Goal: Transaction & Acquisition: Purchase product/service

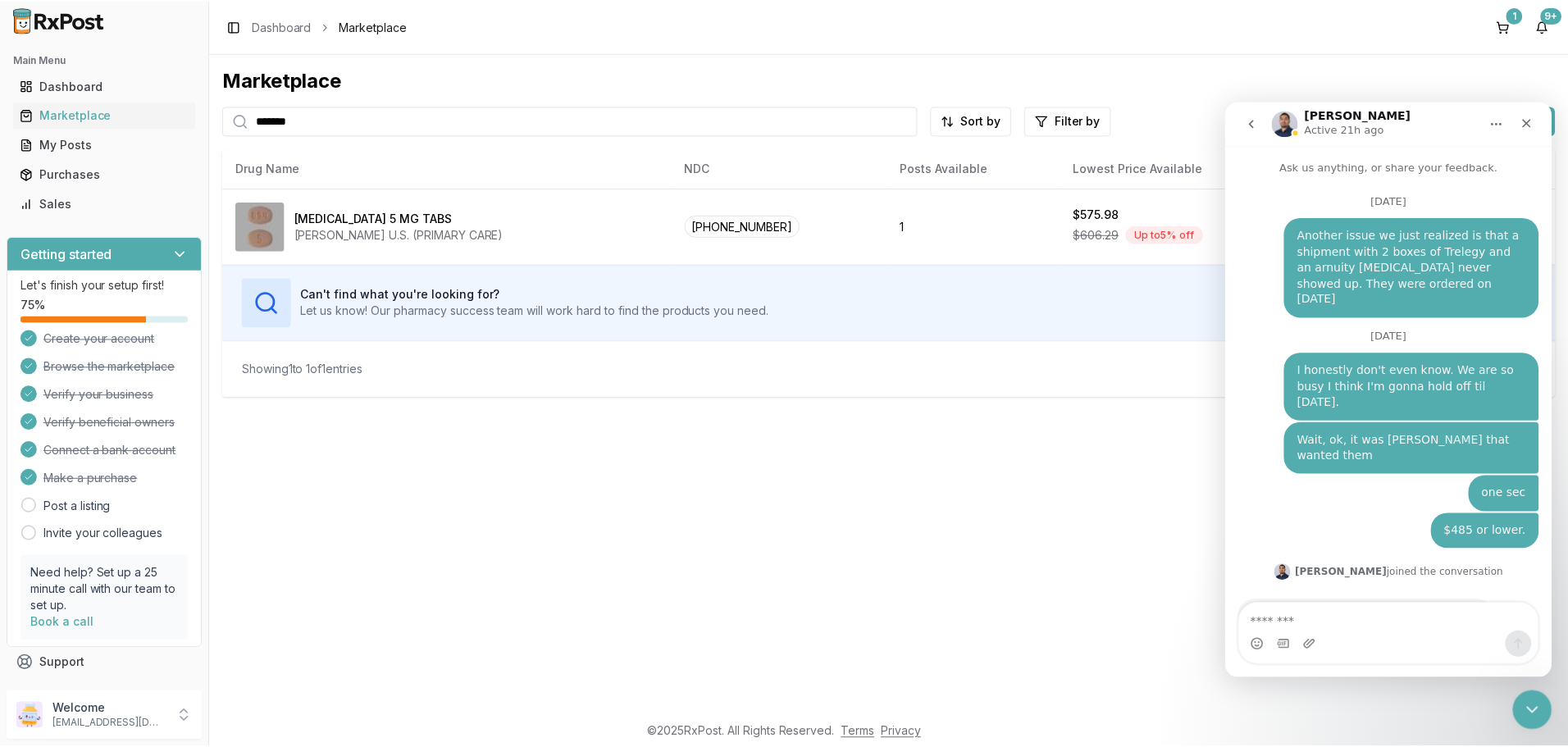
scroll to position [14066, 0]
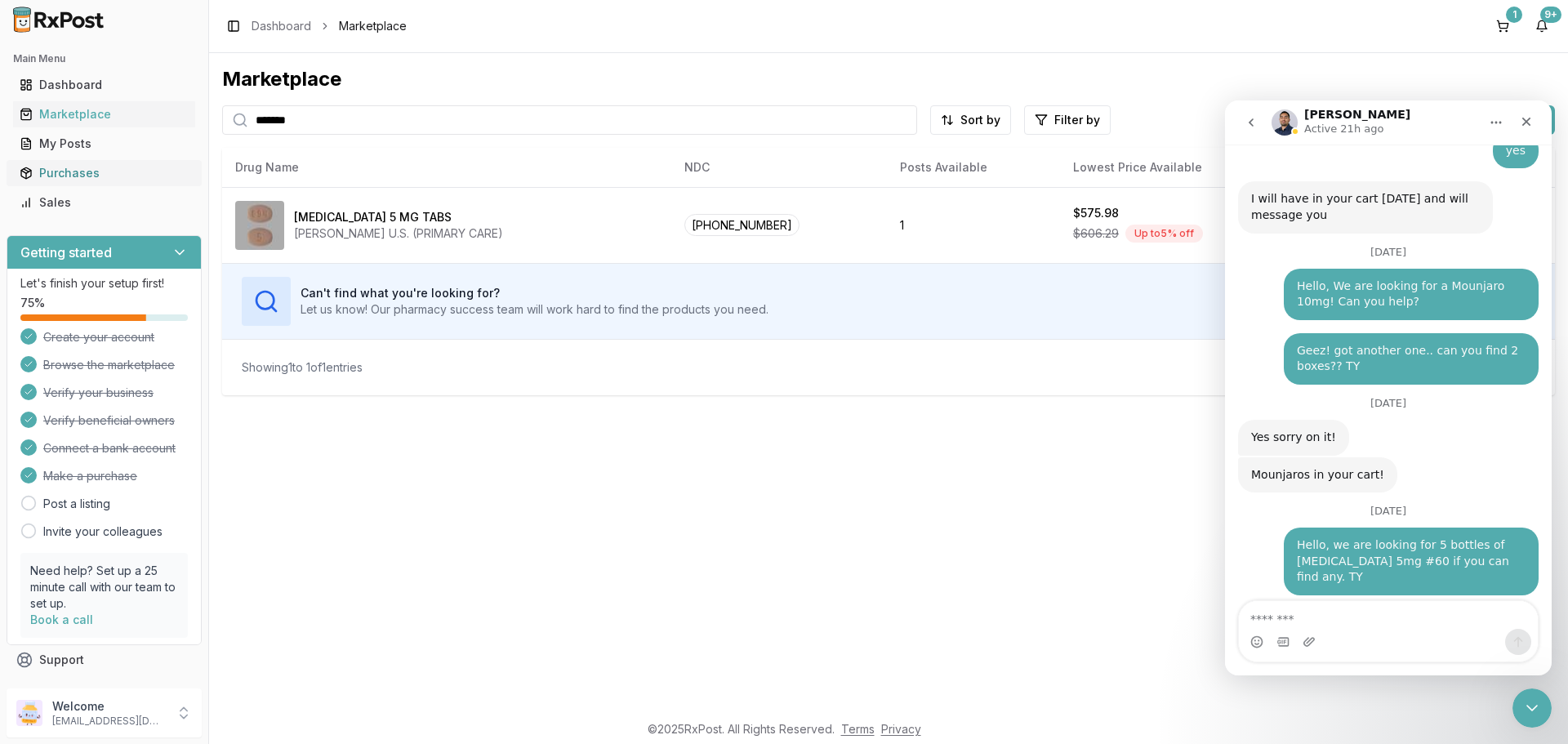
click at [76, 169] on div "Purchases" at bounding box center [104, 173] width 169 height 16
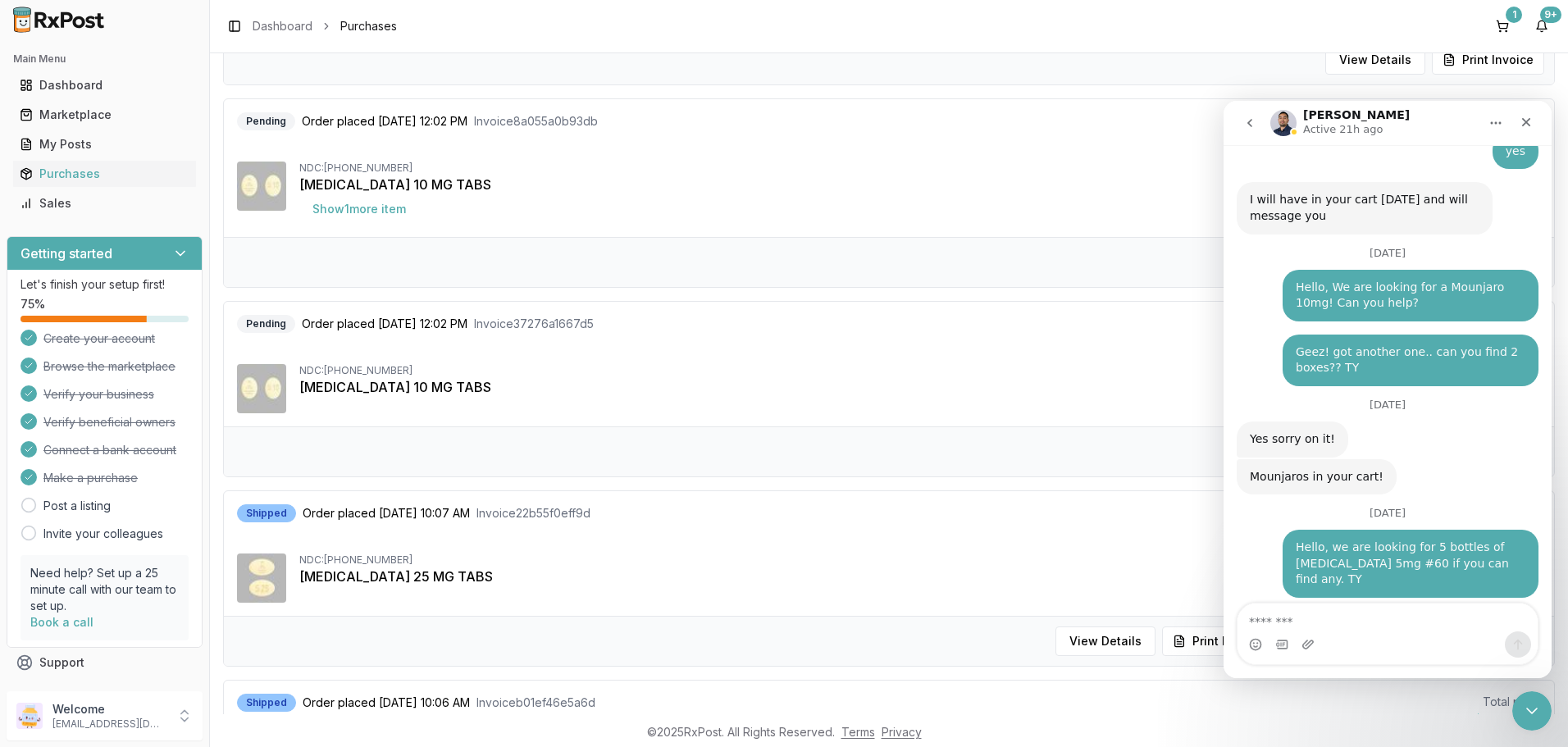
scroll to position [656, 0]
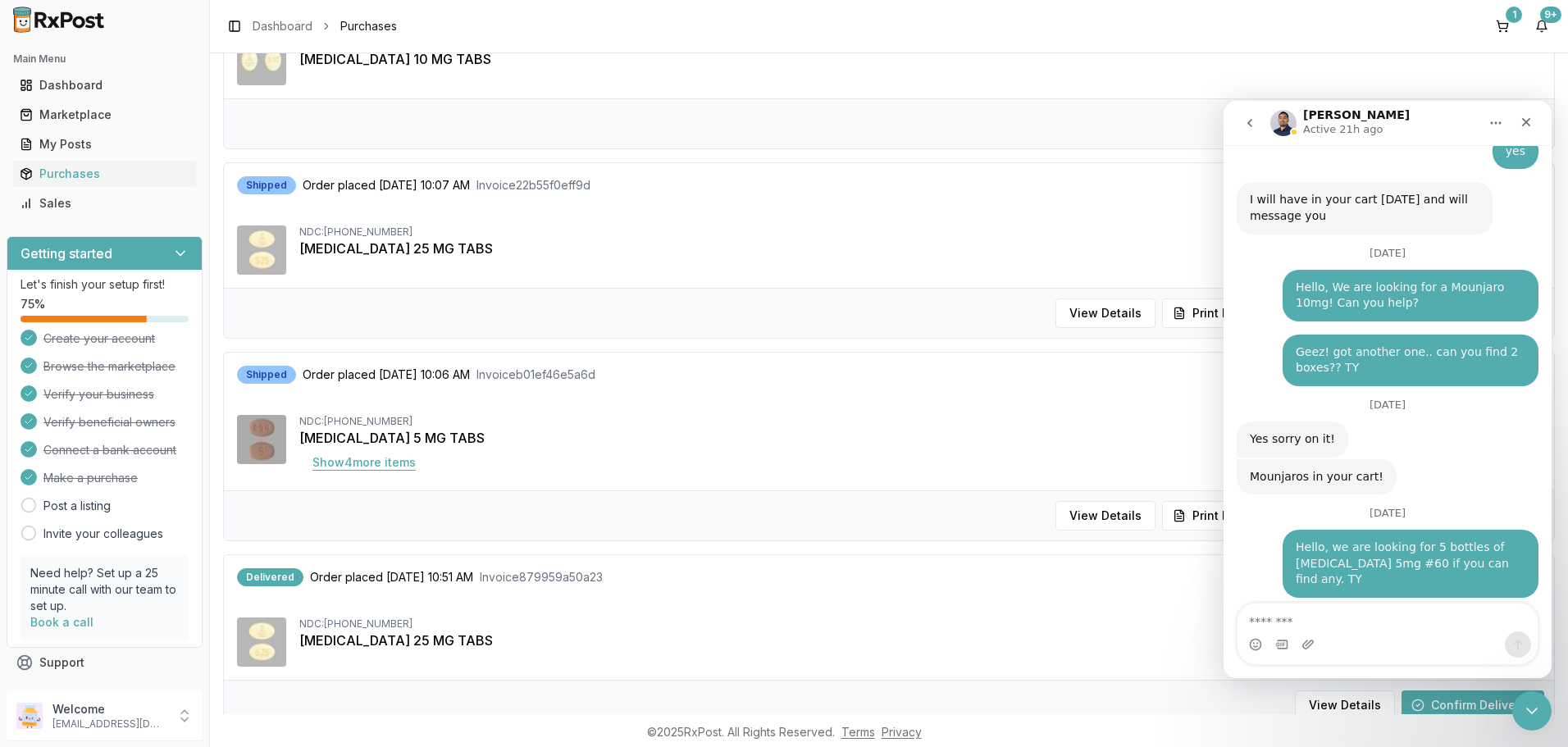
click at [380, 461] on button "Show 4 more item s" at bounding box center [364, 463] width 129 height 30
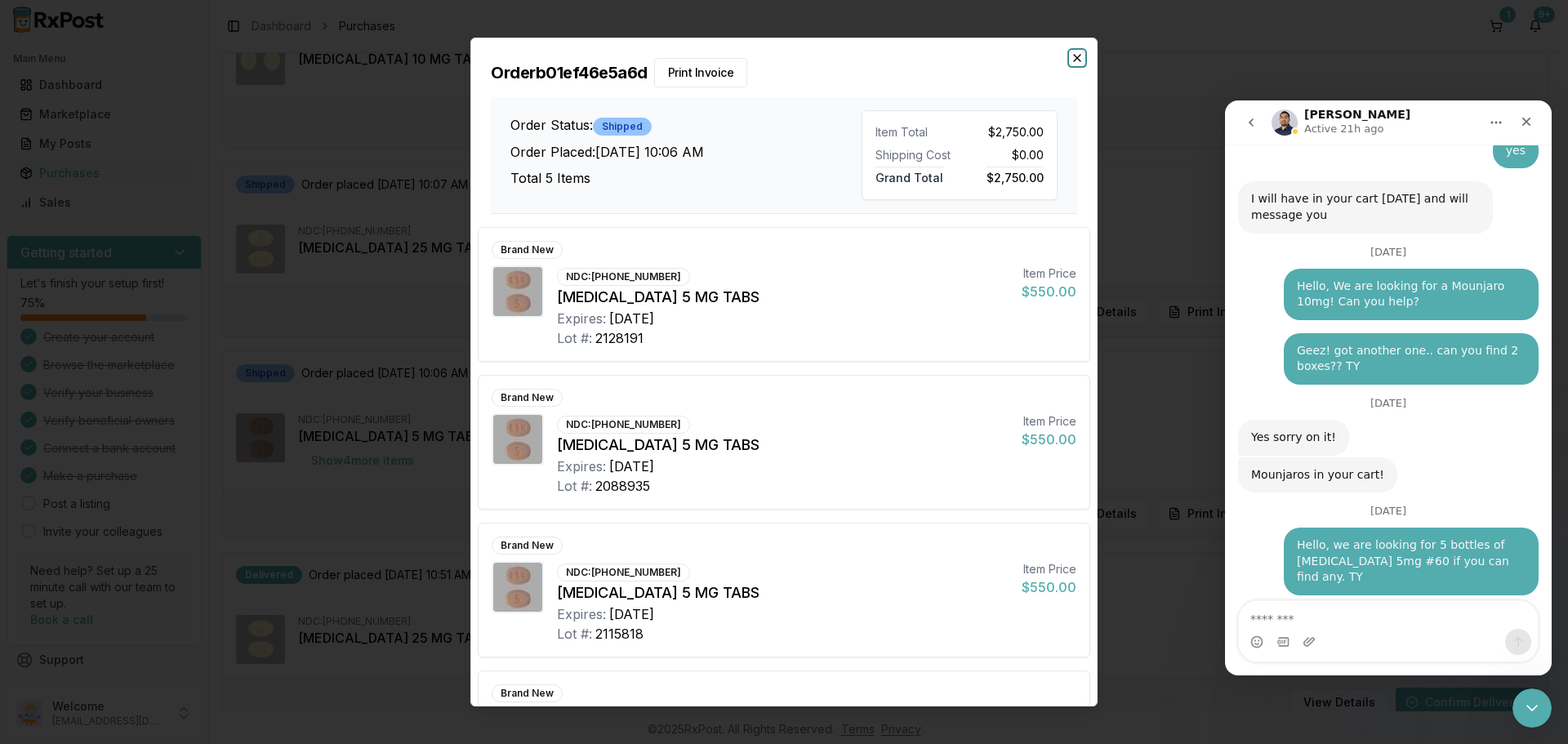
click at [1072, 53] on icon "button" at bounding box center [1077, 58] width 13 height 13
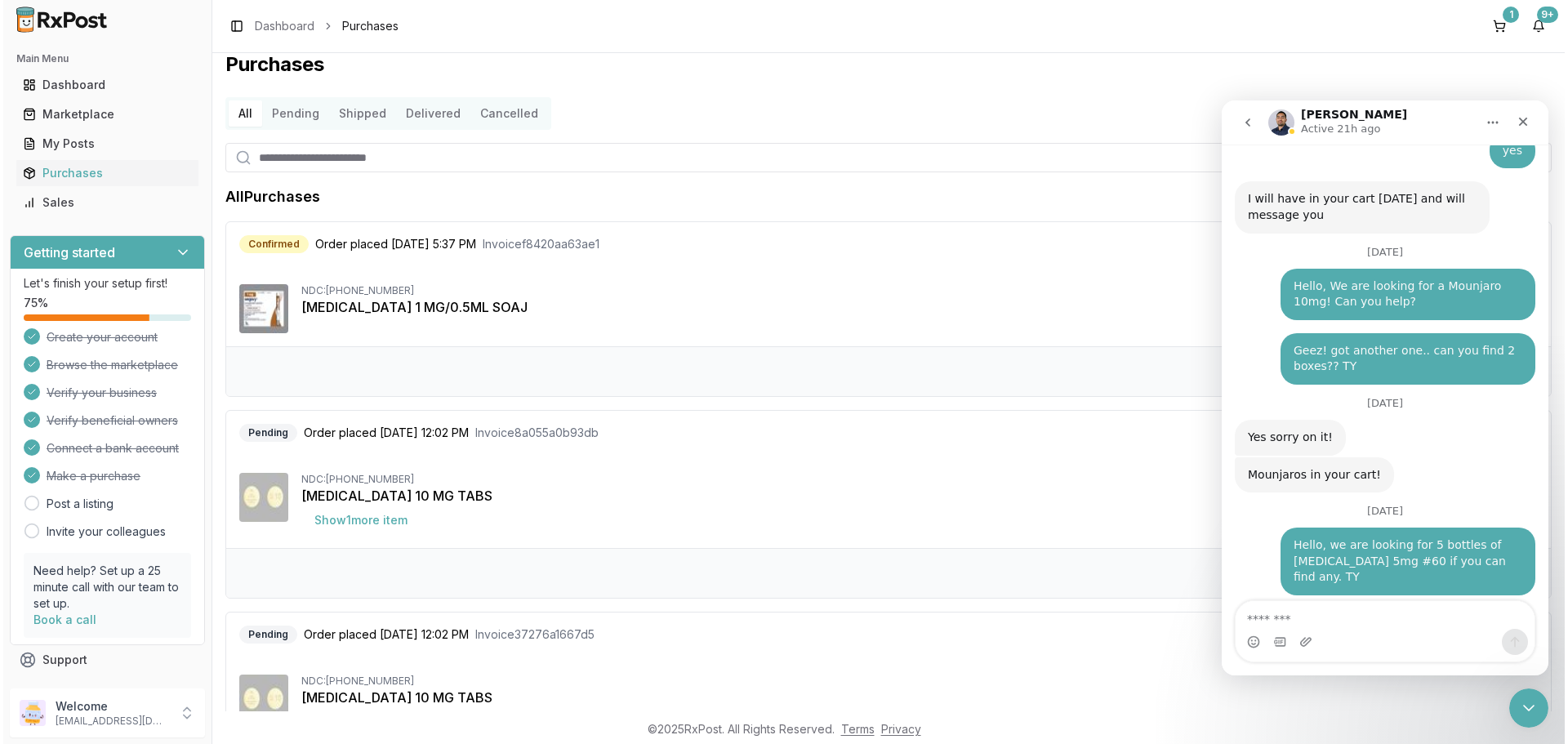
scroll to position [0, 0]
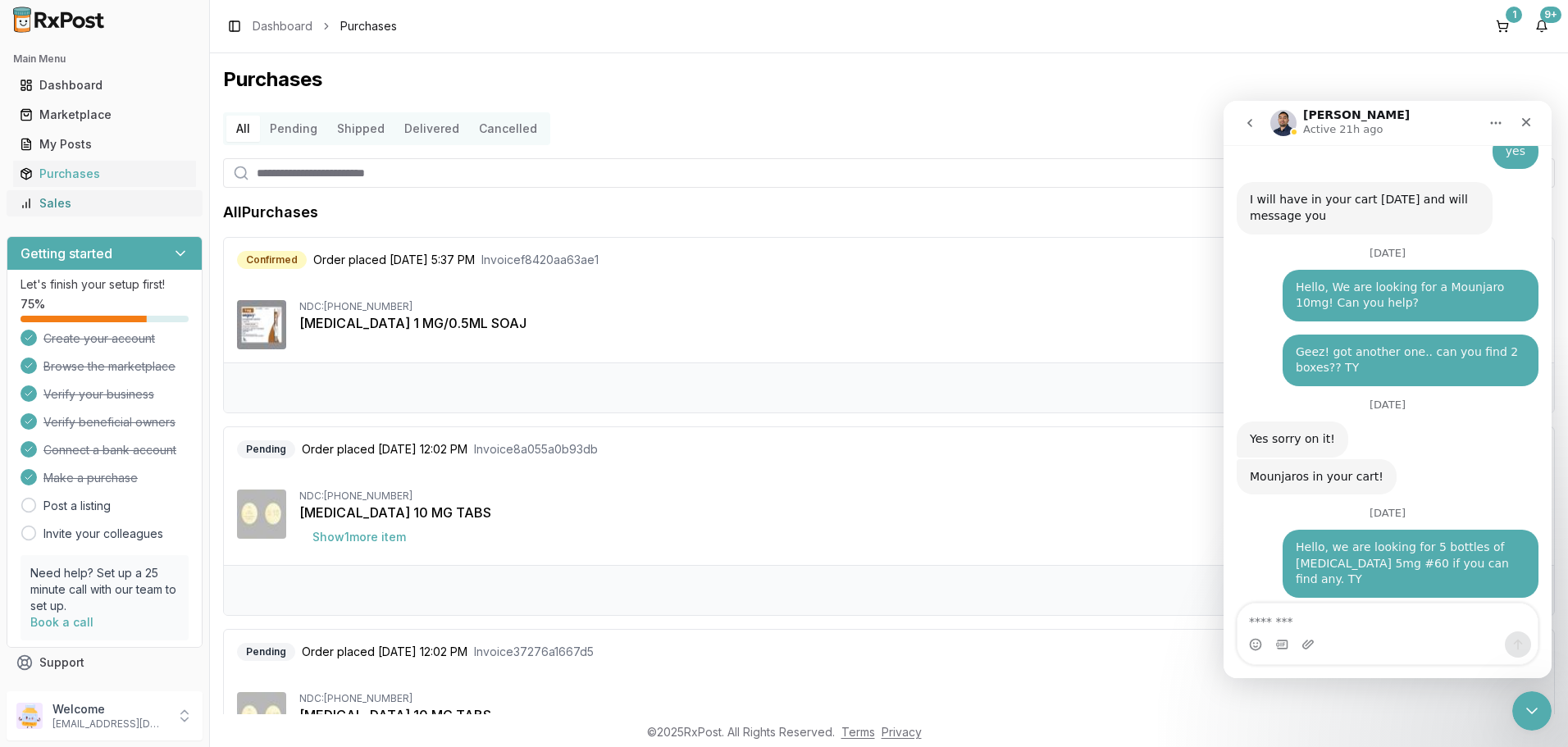
click at [42, 200] on div "Sales" at bounding box center [105, 204] width 170 height 16
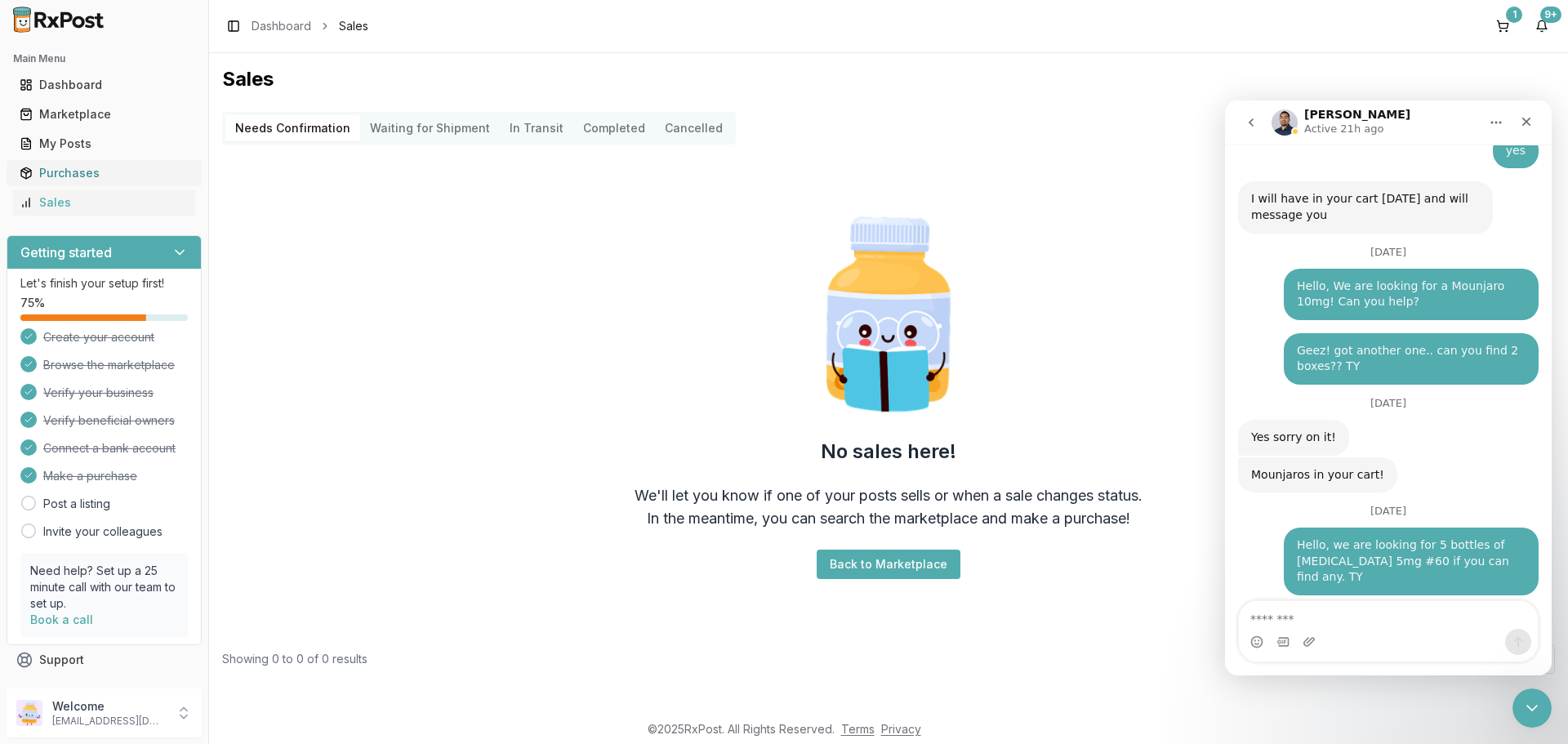
click at [47, 167] on div "Purchases" at bounding box center [104, 173] width 169 height 16
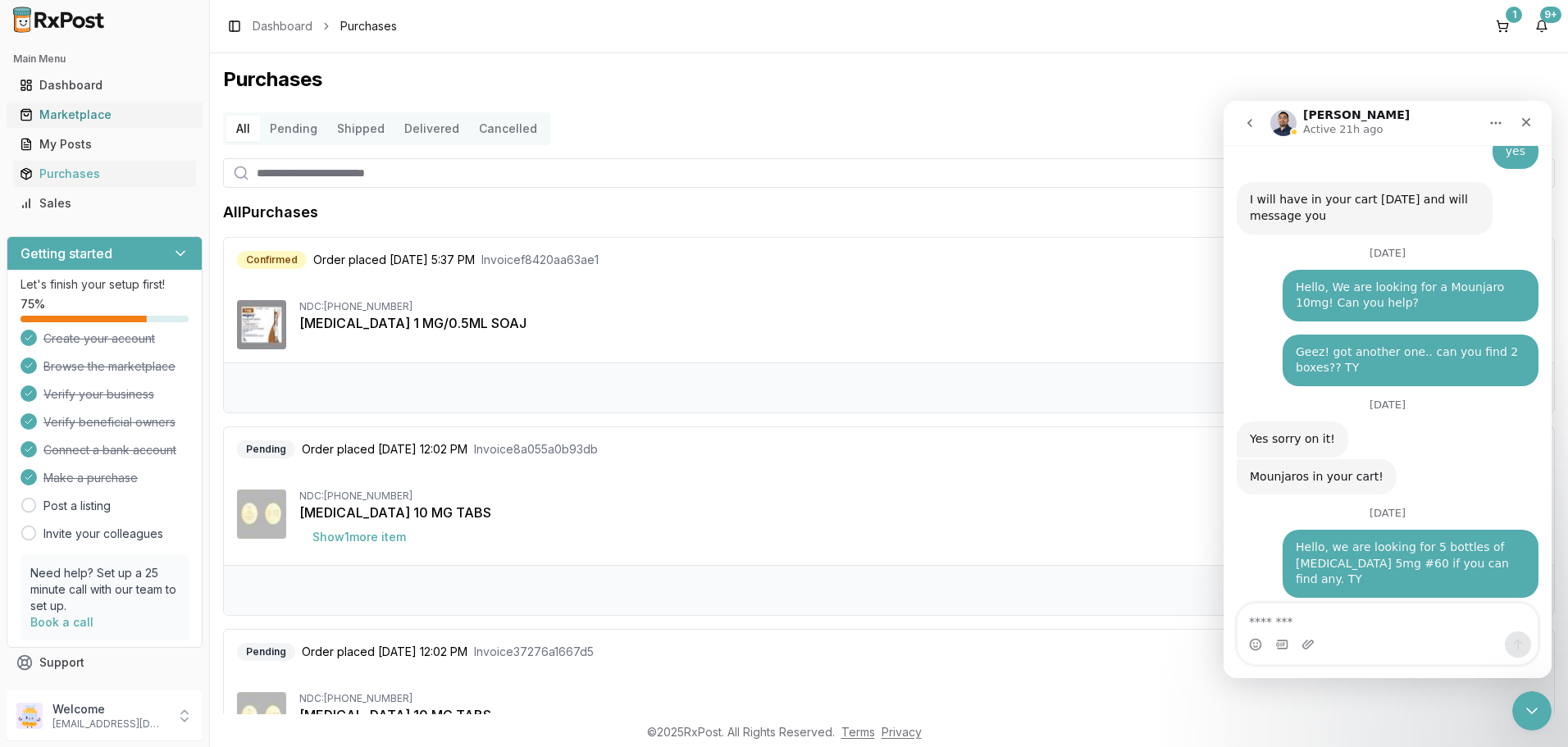
click at [92, 112] on div "Marketplace" at bounding box center [105, 115] width 170 height 16
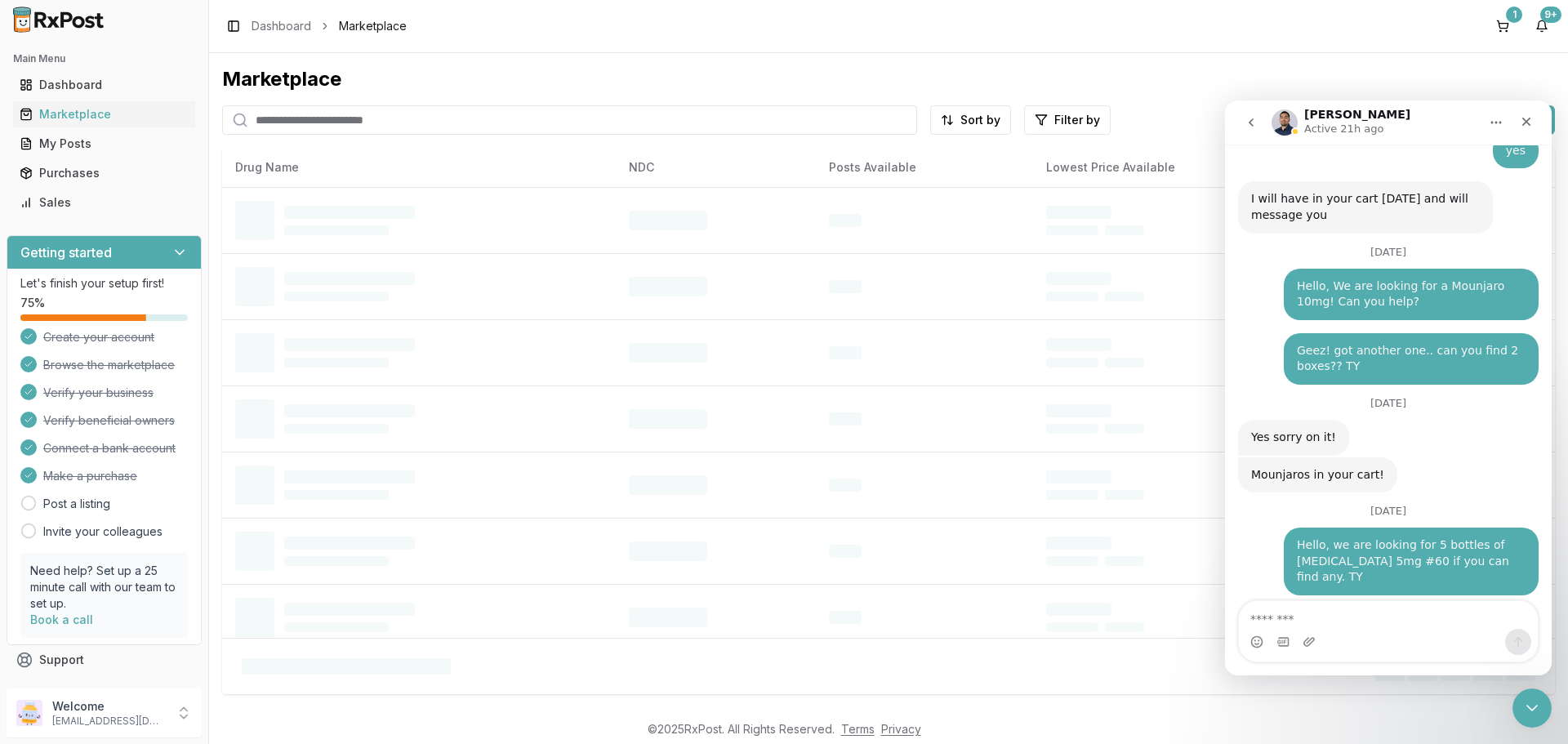
click at [490, 116] on input "search" at bounding box center [570, 120] width 695 height 30
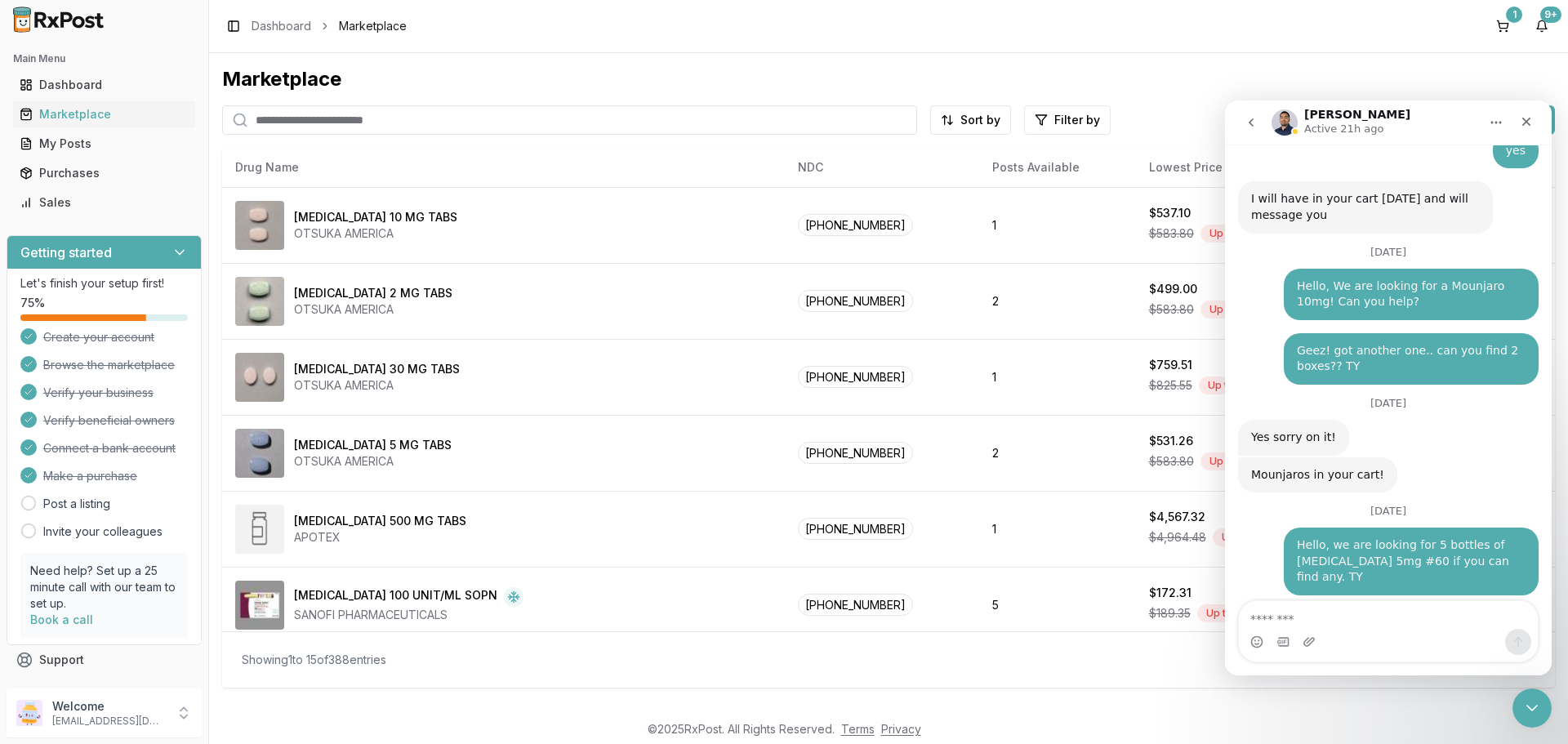
click at [406, 117] on input "search" at bounding box center [570, 120] width 695 height 30
type input "******"
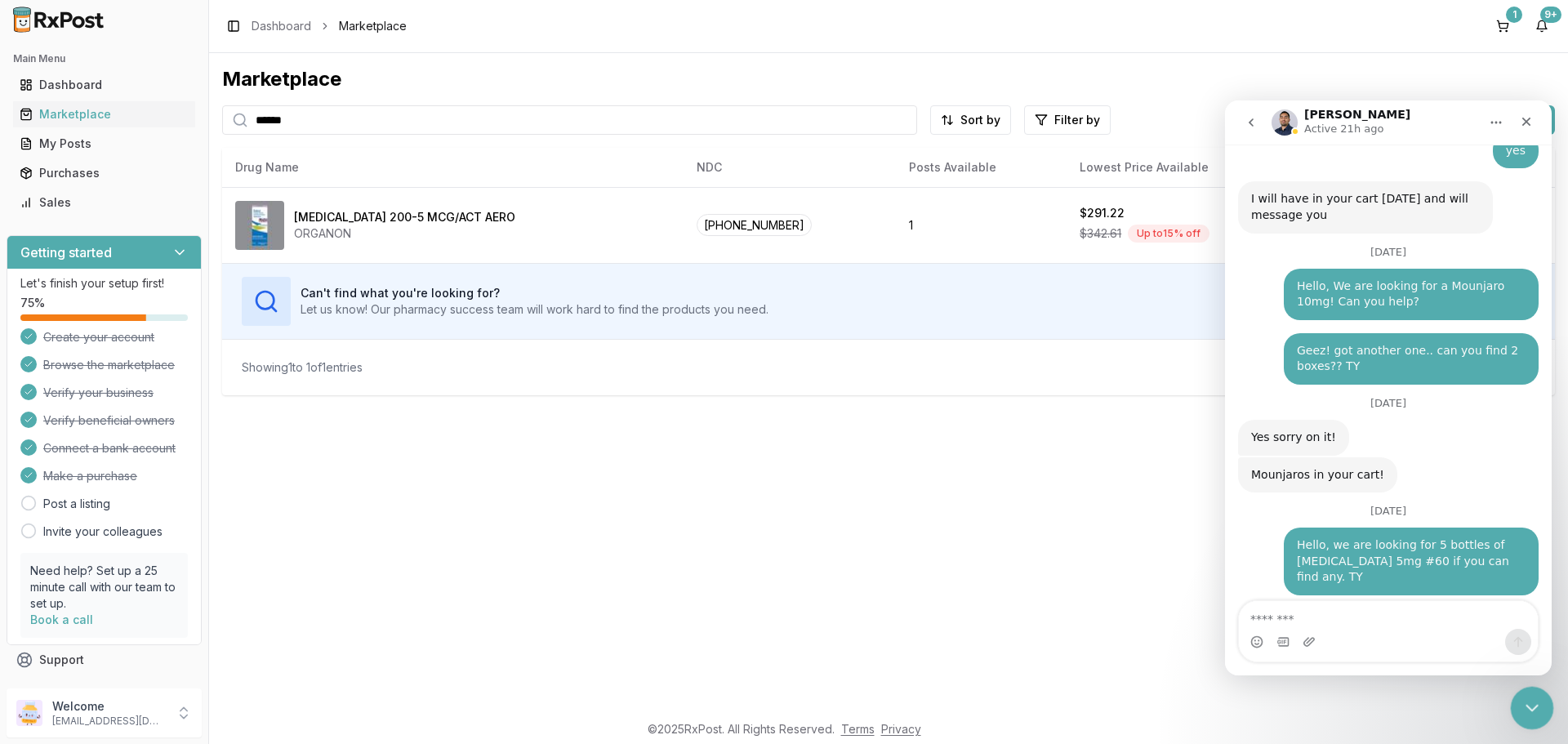
click at [1529, 702] on icon "Close Intercom Messenger" at bounding box center [1529, 705] width 20 height 20
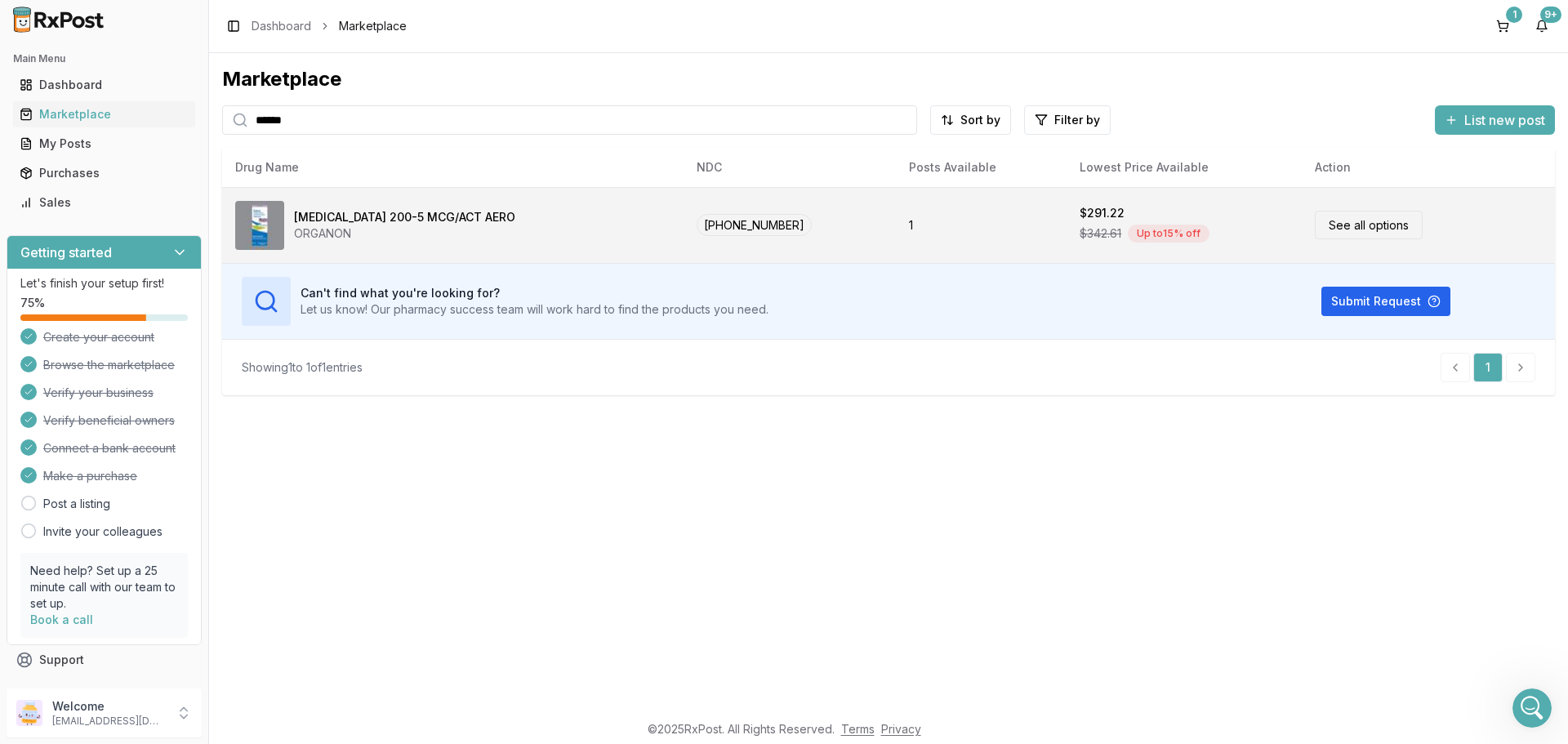
click at [1372, 228] on link "See all options" at bounding box center [1368, 225] width 108 height 29
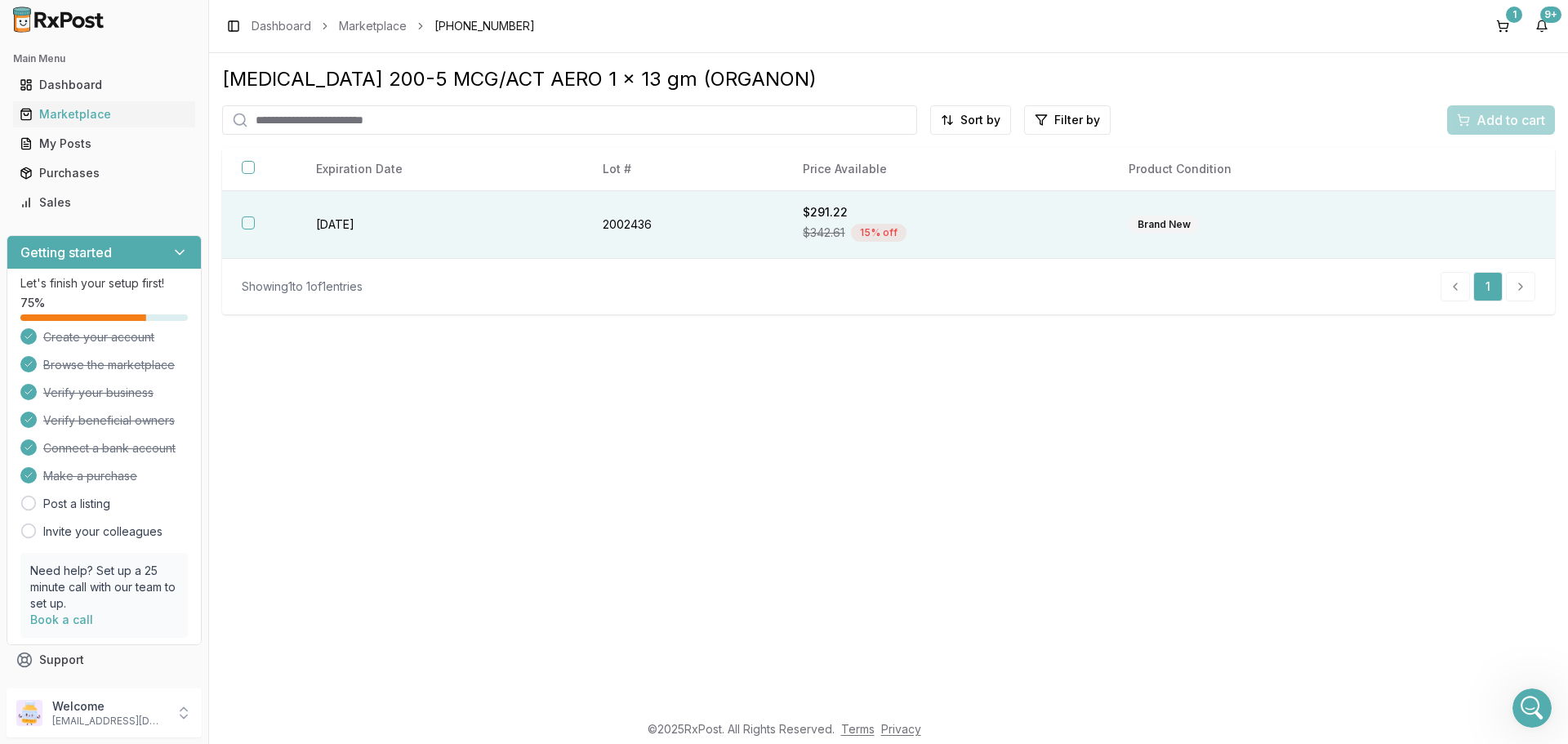
click at [249, 222] on button "button" at bounding box center [248, 223] width 13 height 13
click at [1519, 121] on span "Add to cart" at bounding box center [1511, 120] width 69 height 20
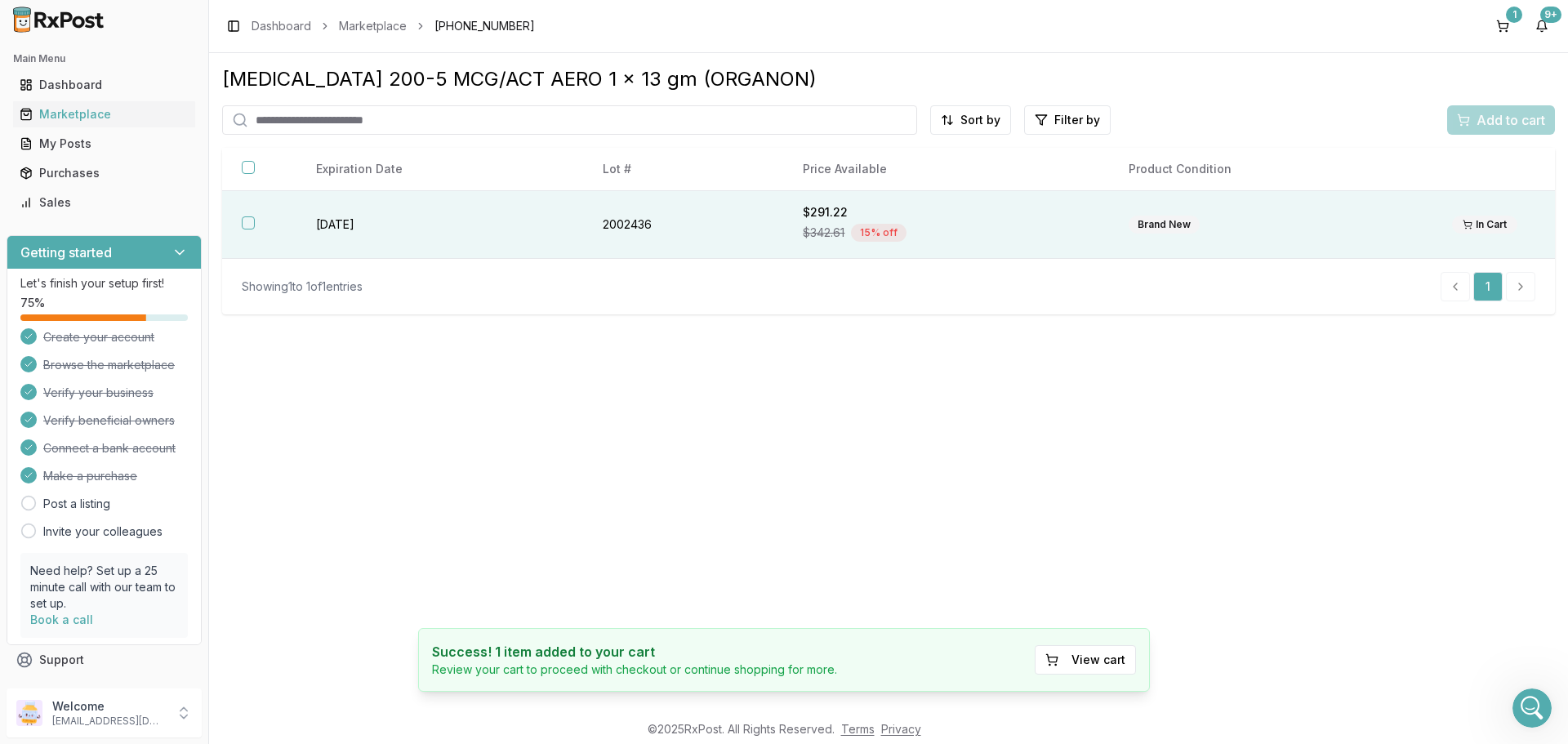
click at [244, 222] on button "button" at bounding box center [248, 223] width 13 height 13
click at [1479, 113] on span "Add to cart" at bounding box center [1511, 120] width 69 height 20
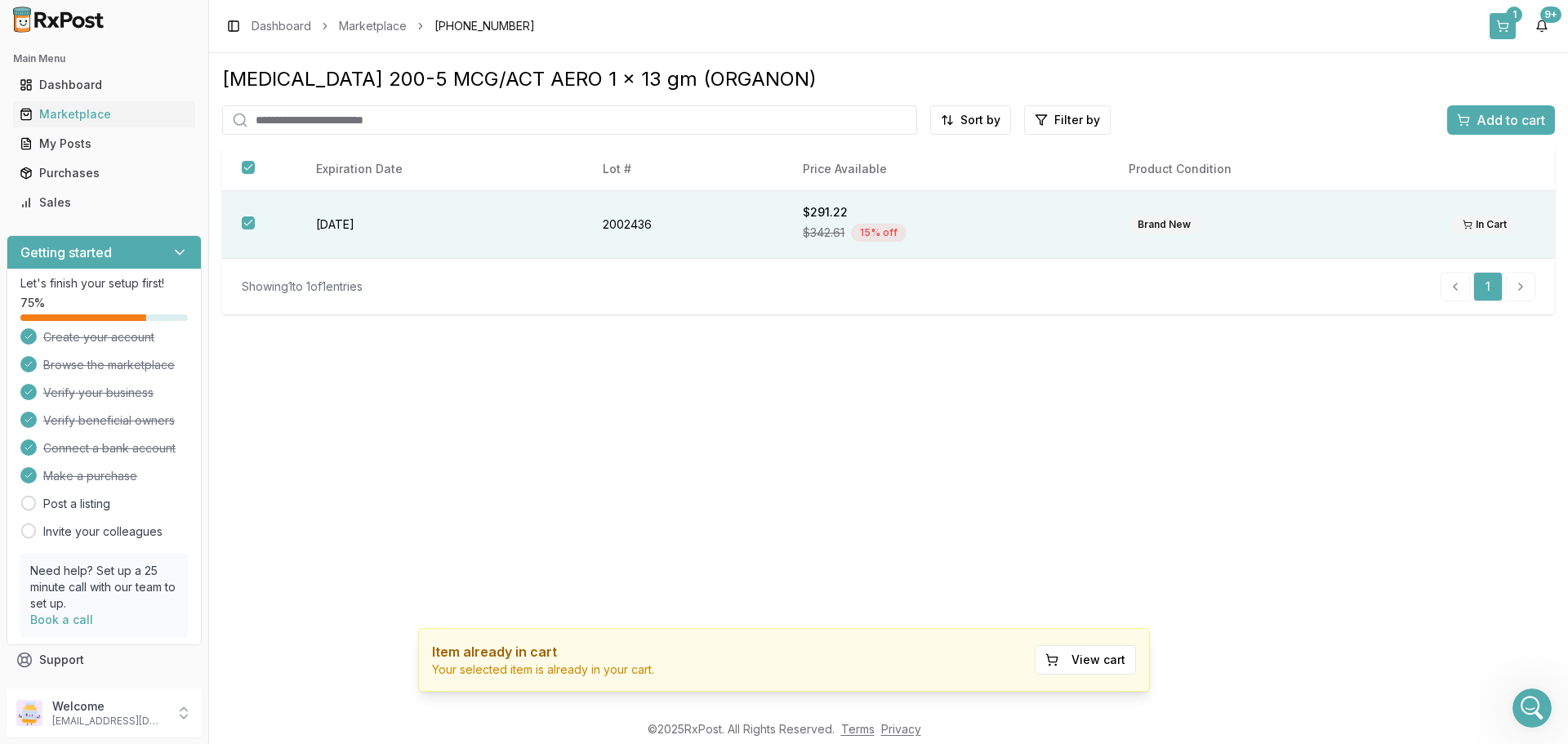
click at [1500, 19] on button "1" at bounding box center [1502, 26] width 26 height 26
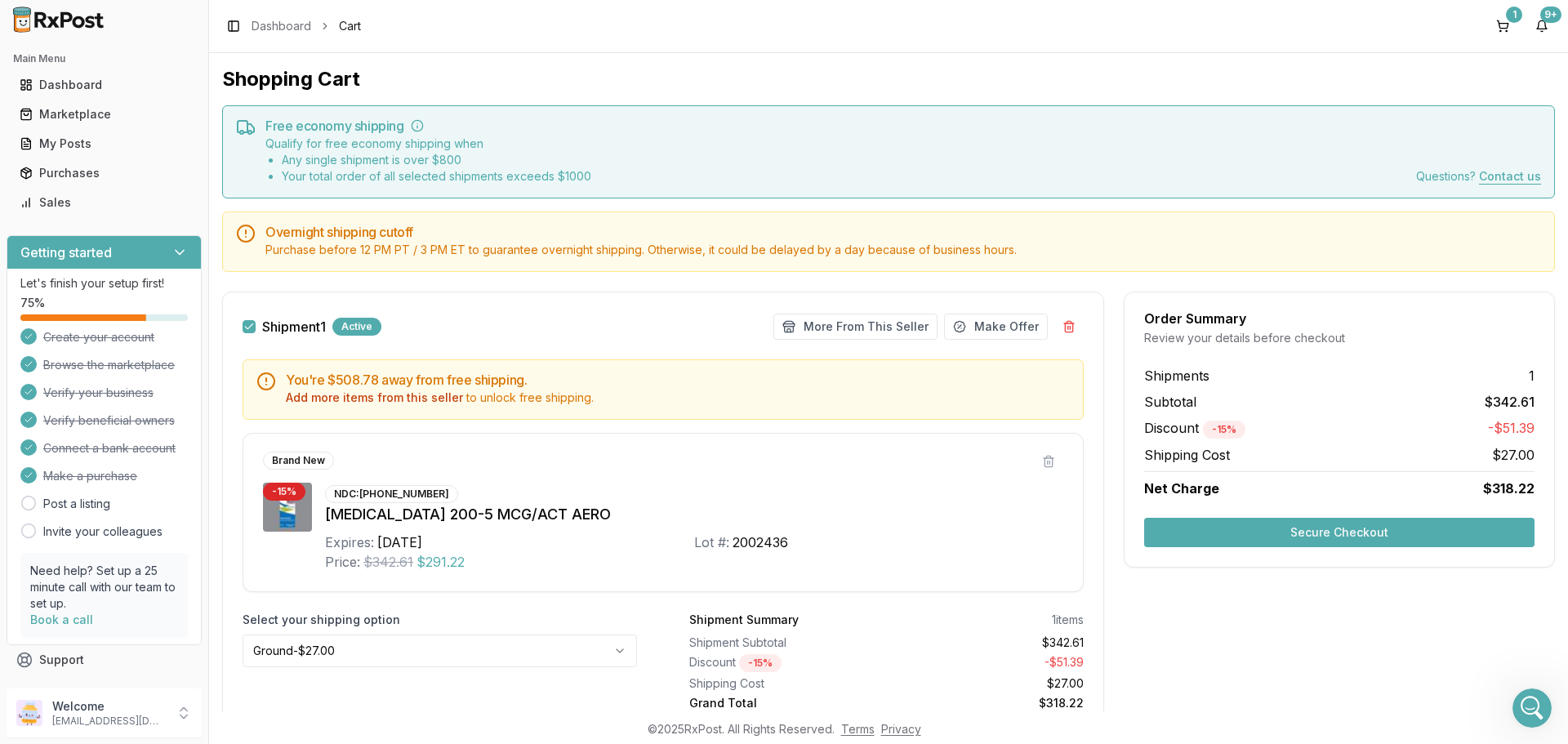
scroll to position [67, 0]
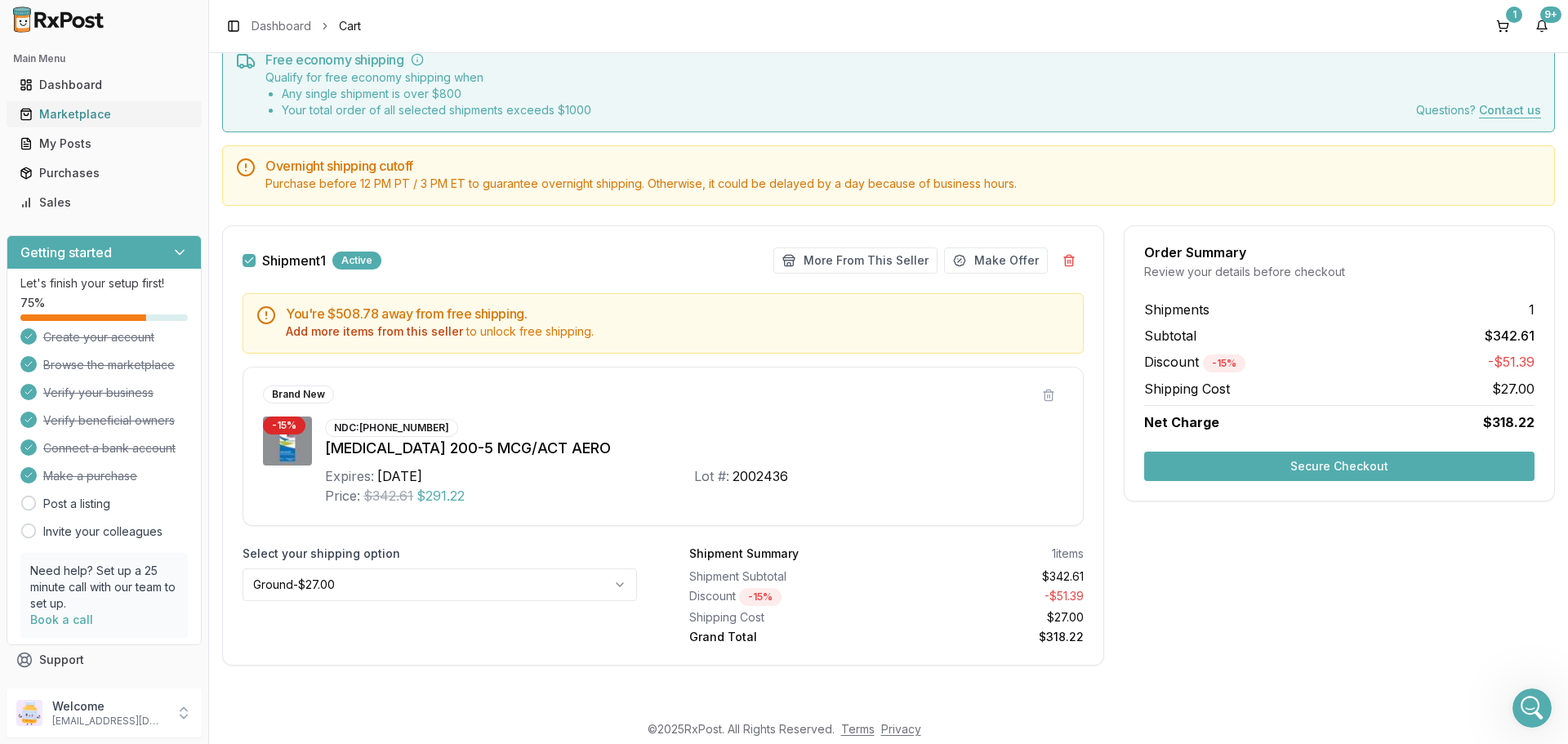
click at [85, 112] on div "Marketplace" at bounding box center [104, 114] width 169 height 16
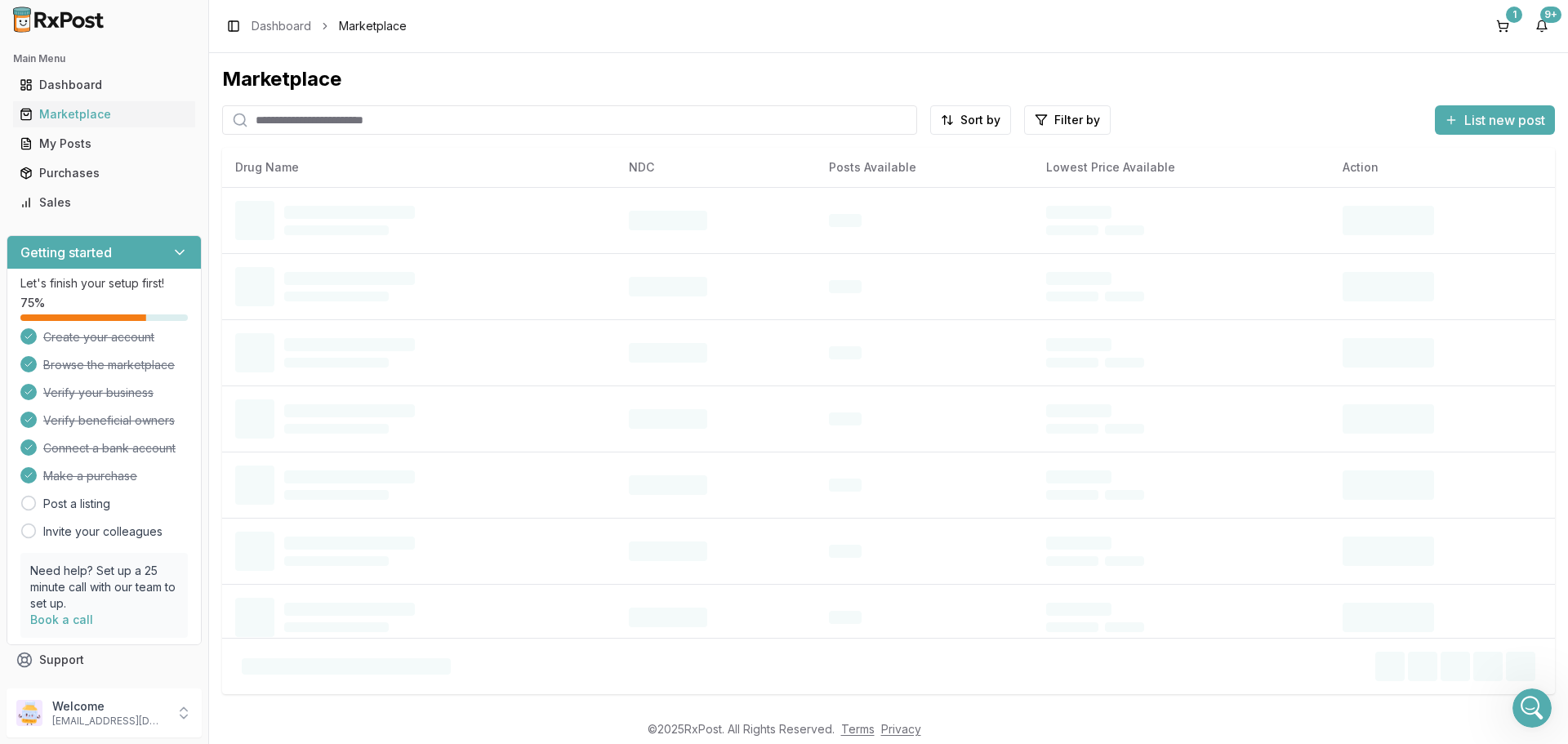
click at [563, 123] on input "search" at bounding box center [570, 120] width 695 height 30
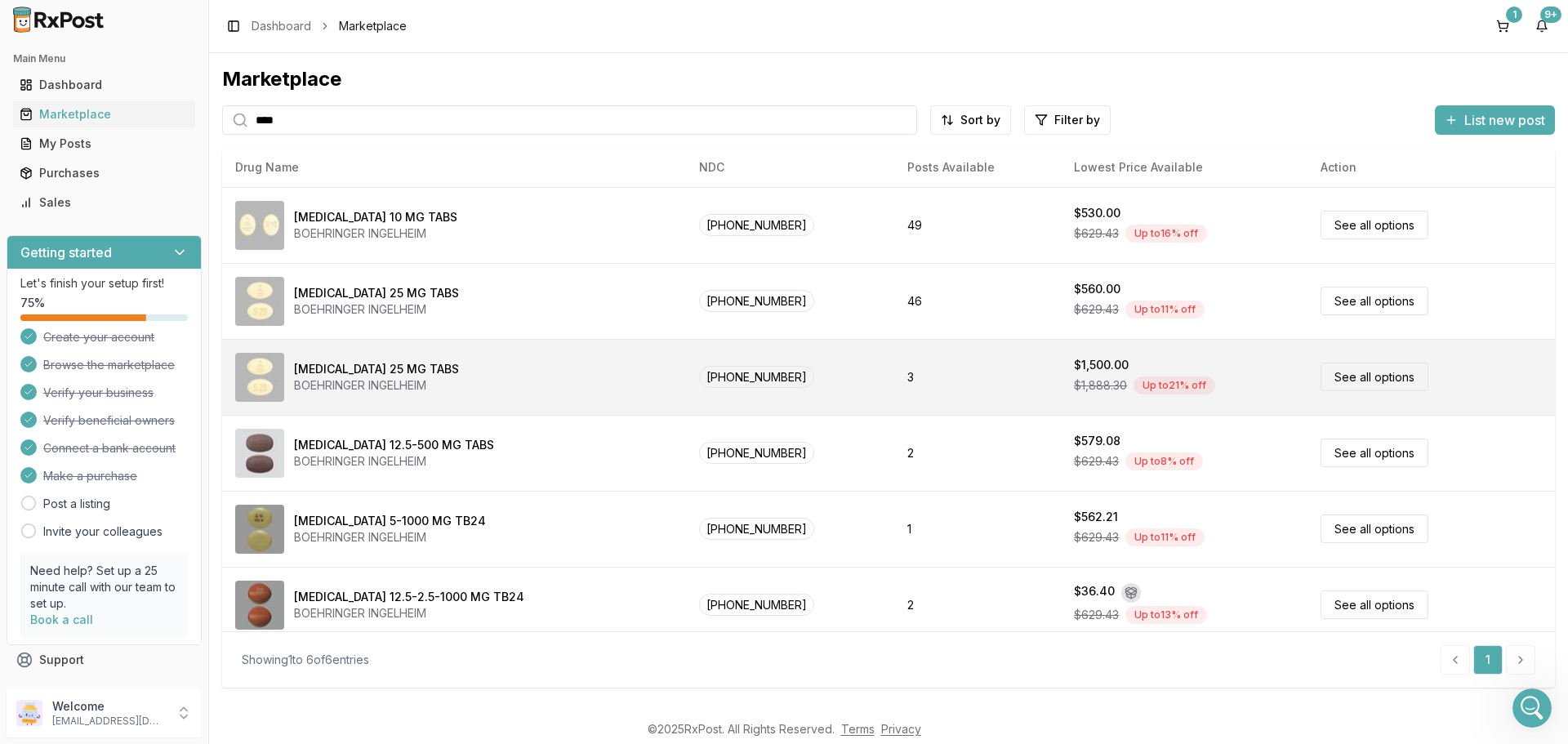
type input "****"
click at [1328, 379] on link "See all options" at bounding box center [1373, 377] width 108 height 29
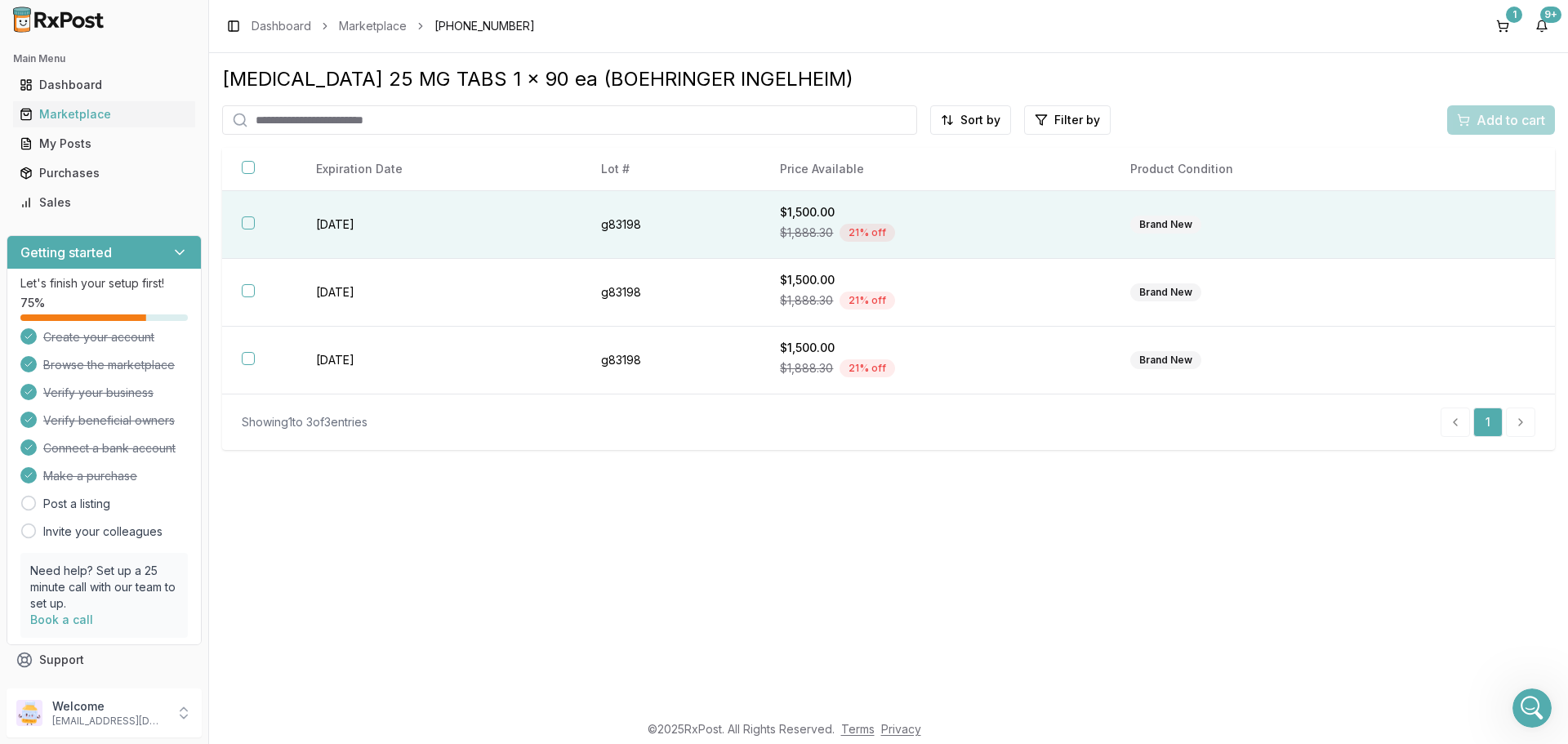
click at [245, 220] on button "button" at bounding box center [248, 223] width 13 height 13
click at [1489, 112] on span "Add to cart" at bounding box center [1511, 120] width 69 height 20
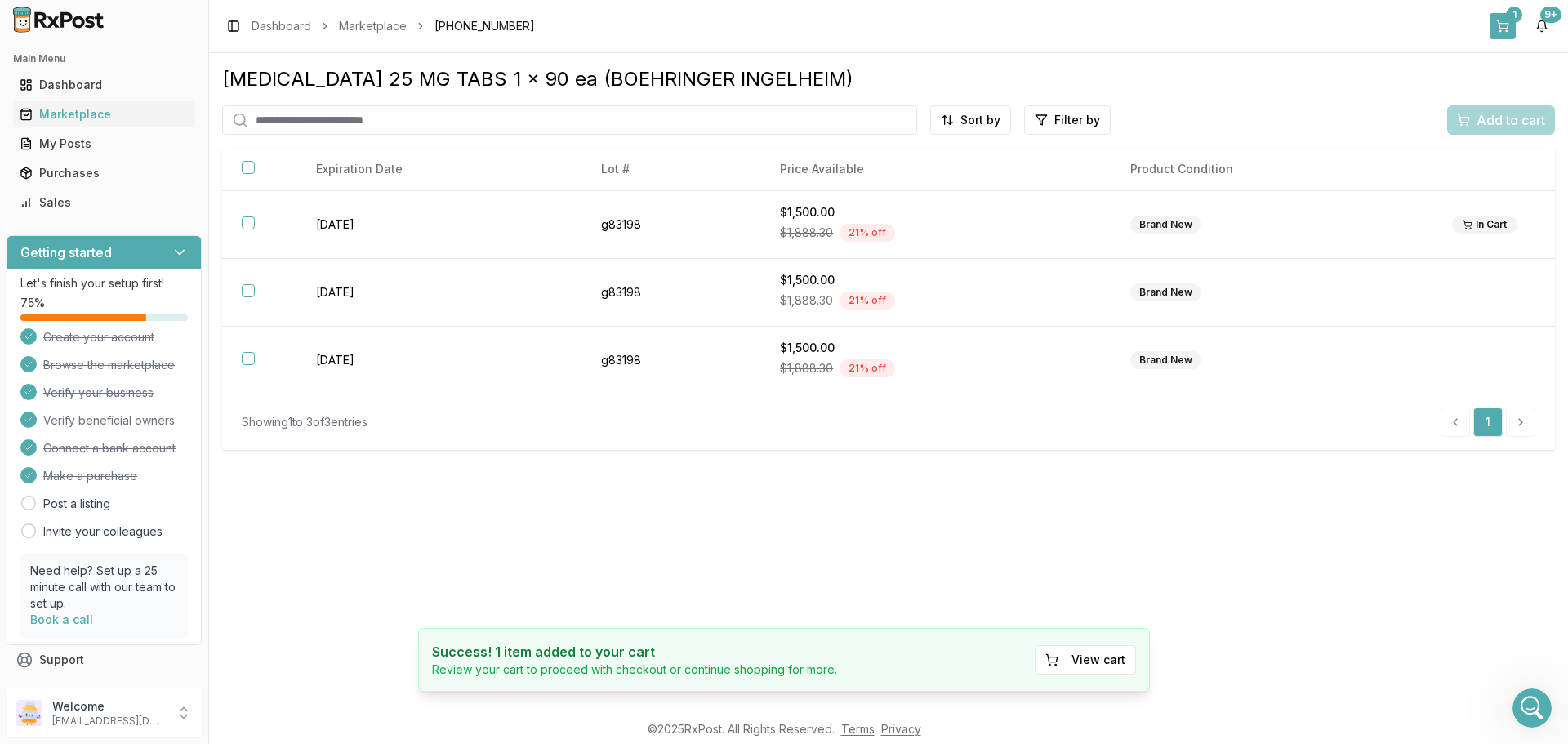
click at [1507, 25] on button "1" at bounding box center [1502, 26] width 26 height 26
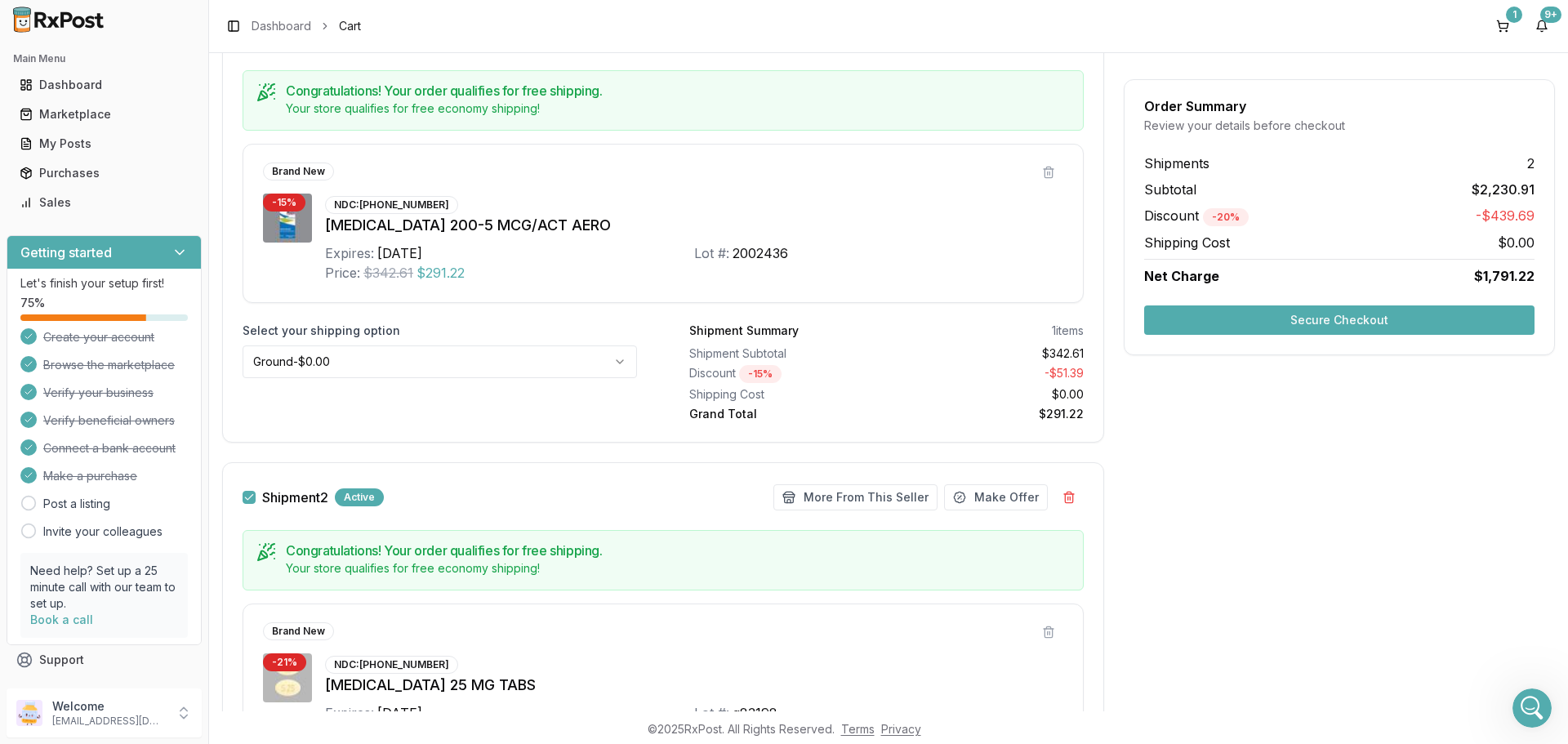
scroll to position [281, 0]
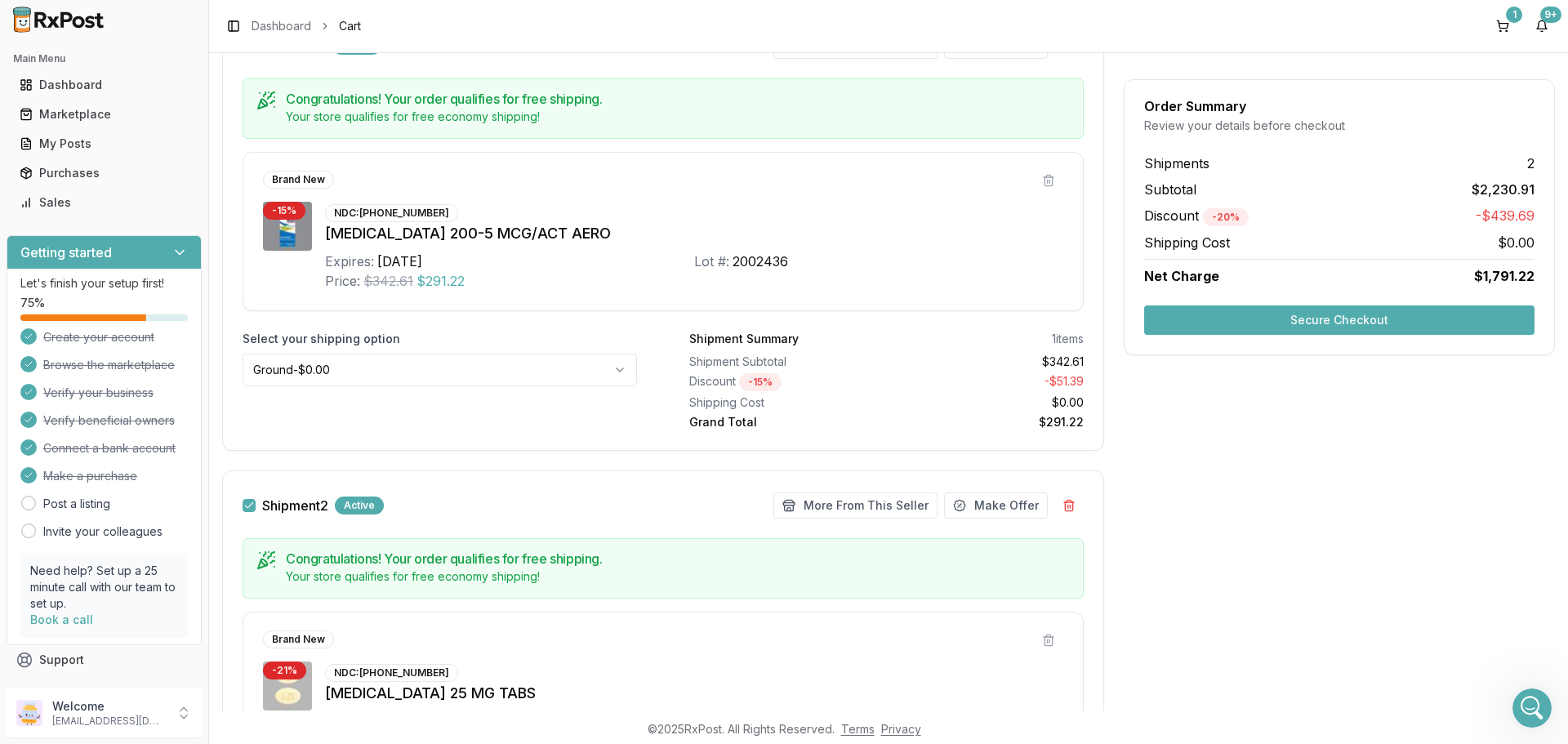
click at [1213, 317] on button "Secure Checkout" at bounding box center [1338, 320] width 390 height 30
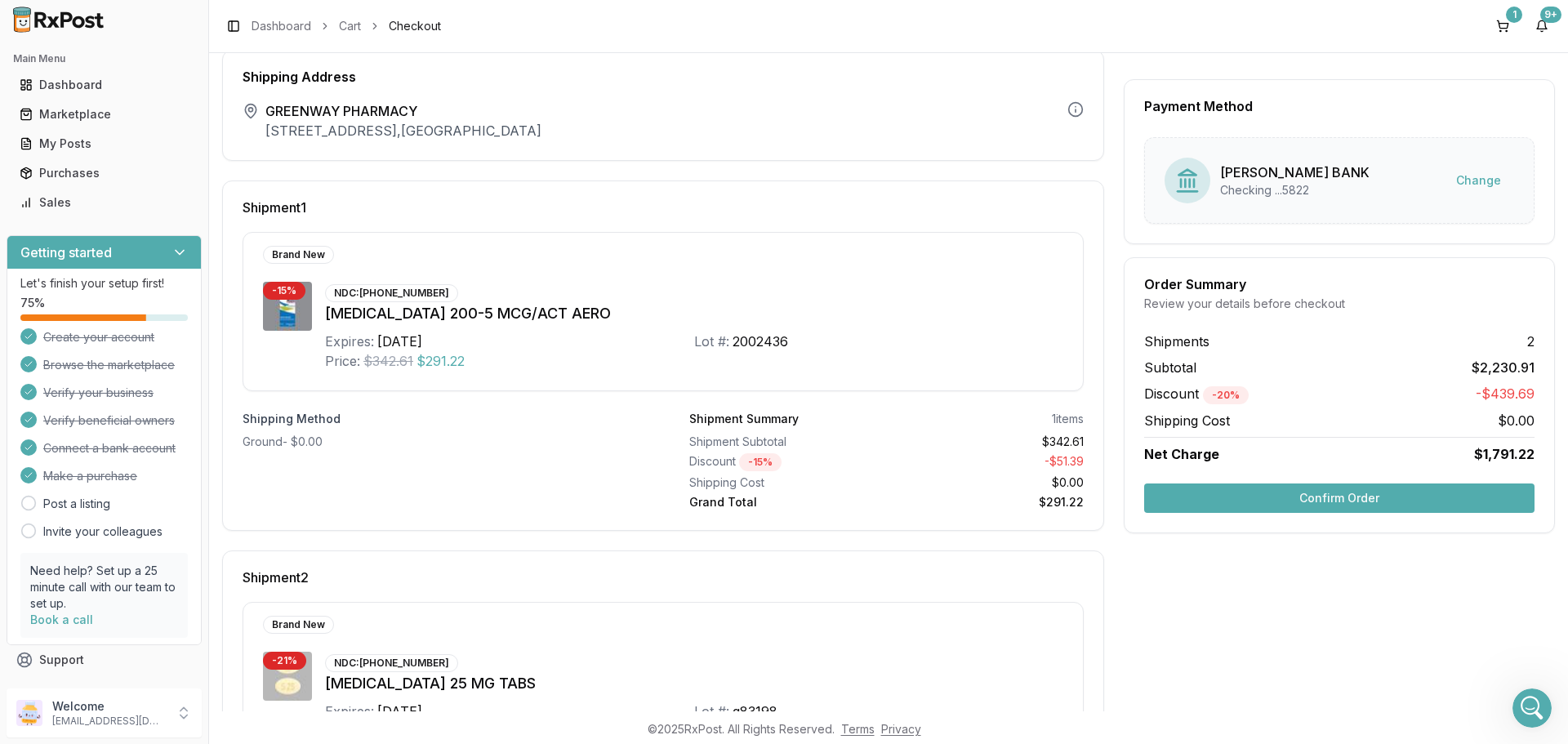
click at [1339, 498] on button "Confirm Order" at bounding box center [1338, 498] width 390 height 30
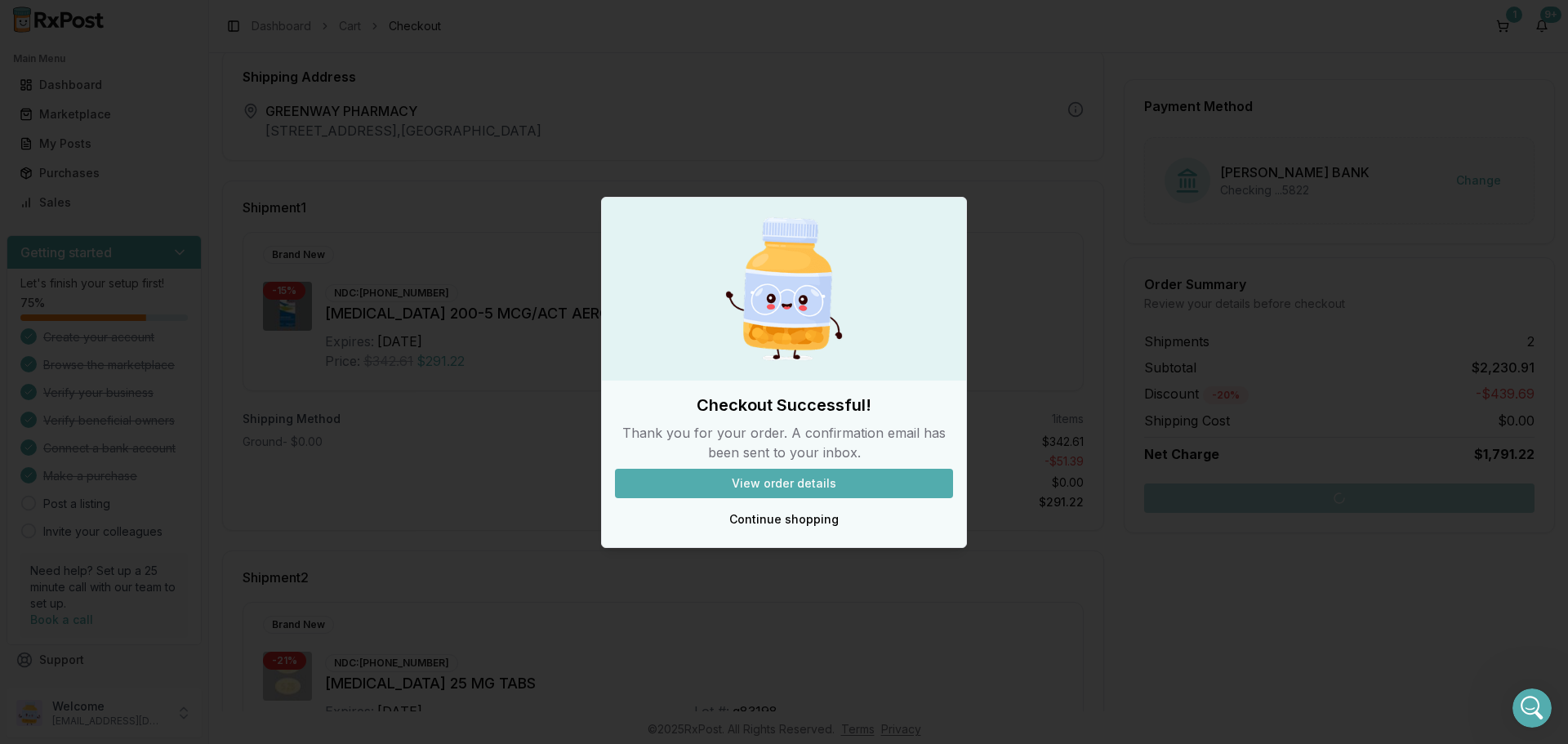
click at [790, 483] on button "View order details" at bounding box center [784, 484] width 338 height 30
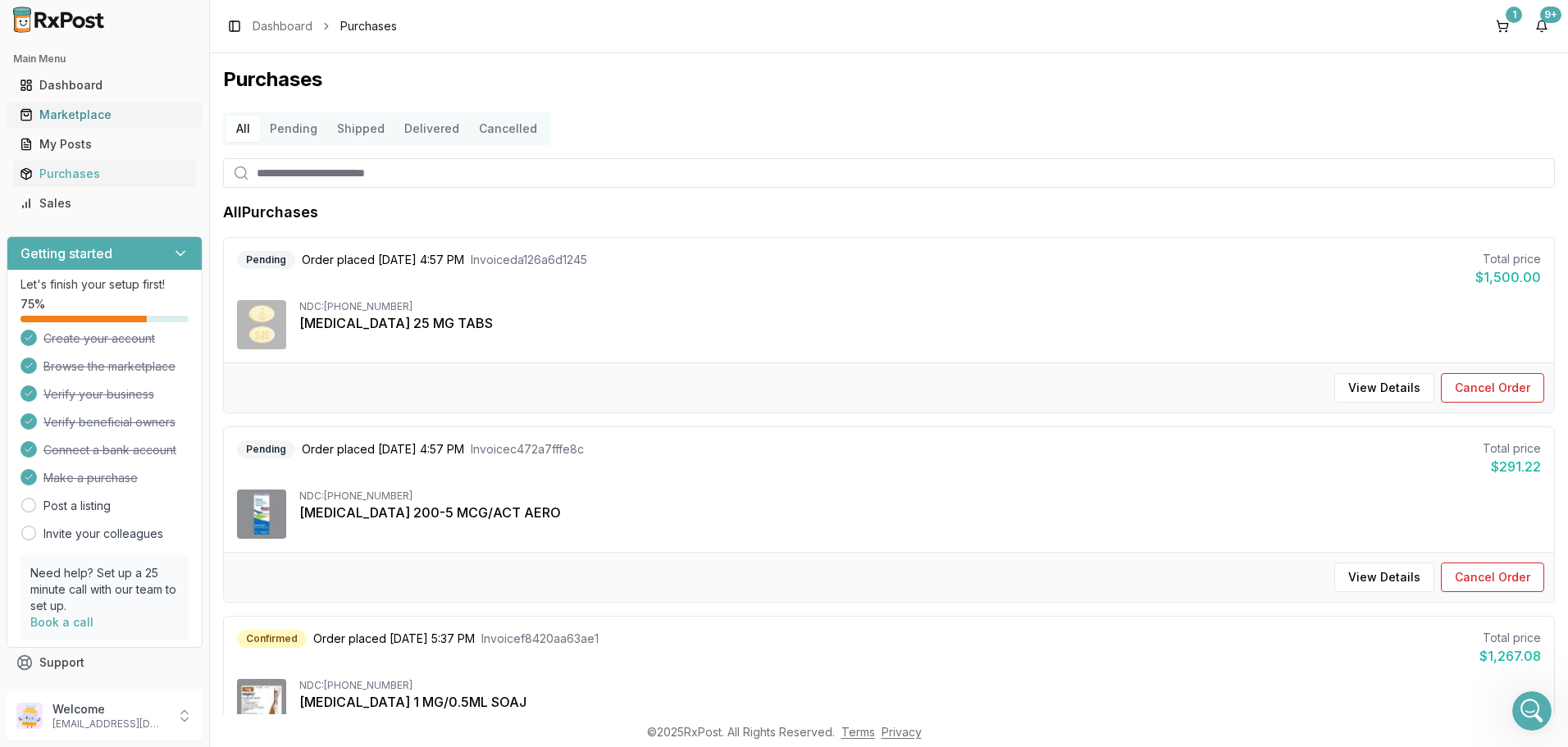
click at [69, 110] on div "Marketplace" at bounding box center [105, 115] width 170 height 16
click at [449, 173] on input "search" at bounding box center [889, 173] width 1331 height 30
type input "******"
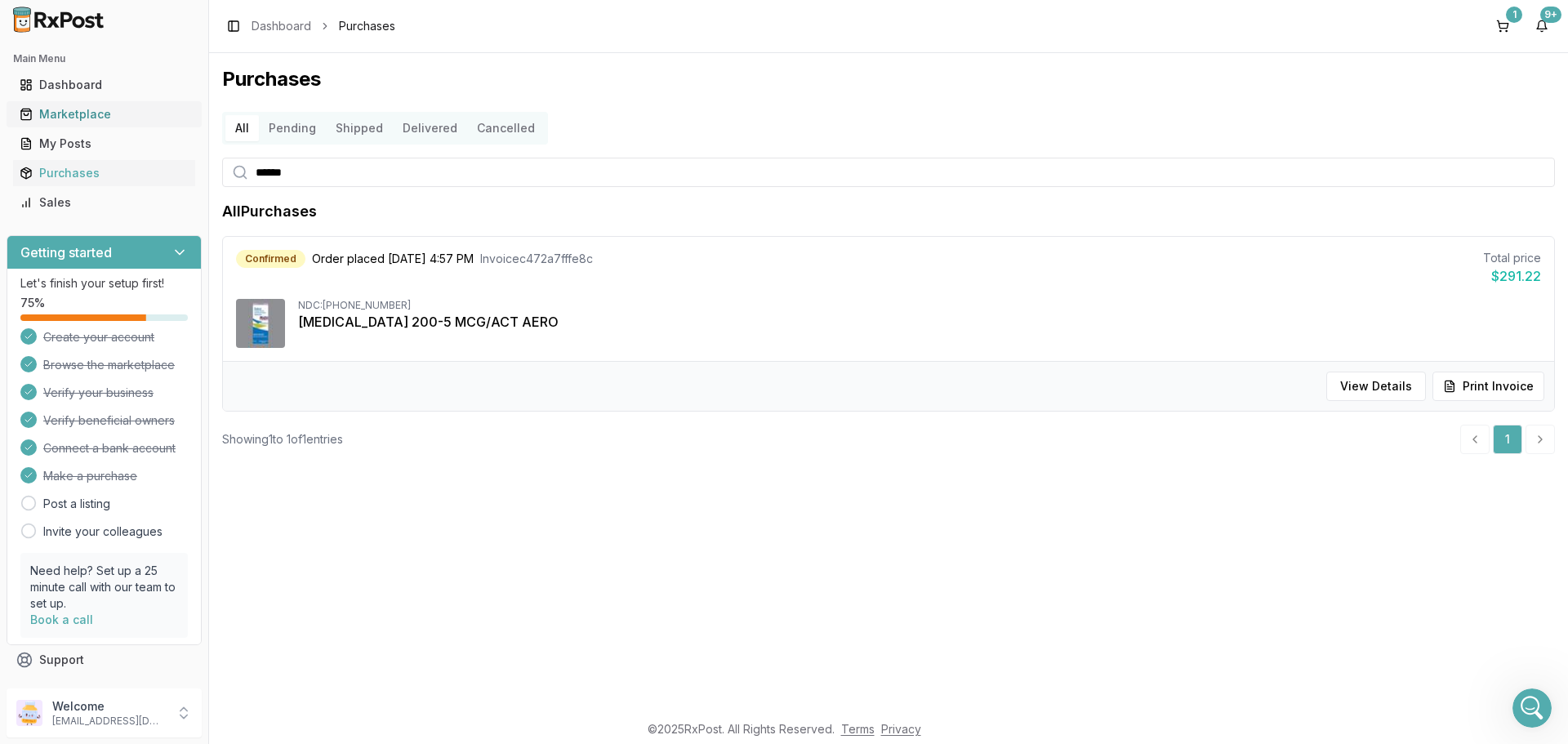
click at [62, 110] on div "Marketplace" at bounding box center [104, 114] width 169 height 16
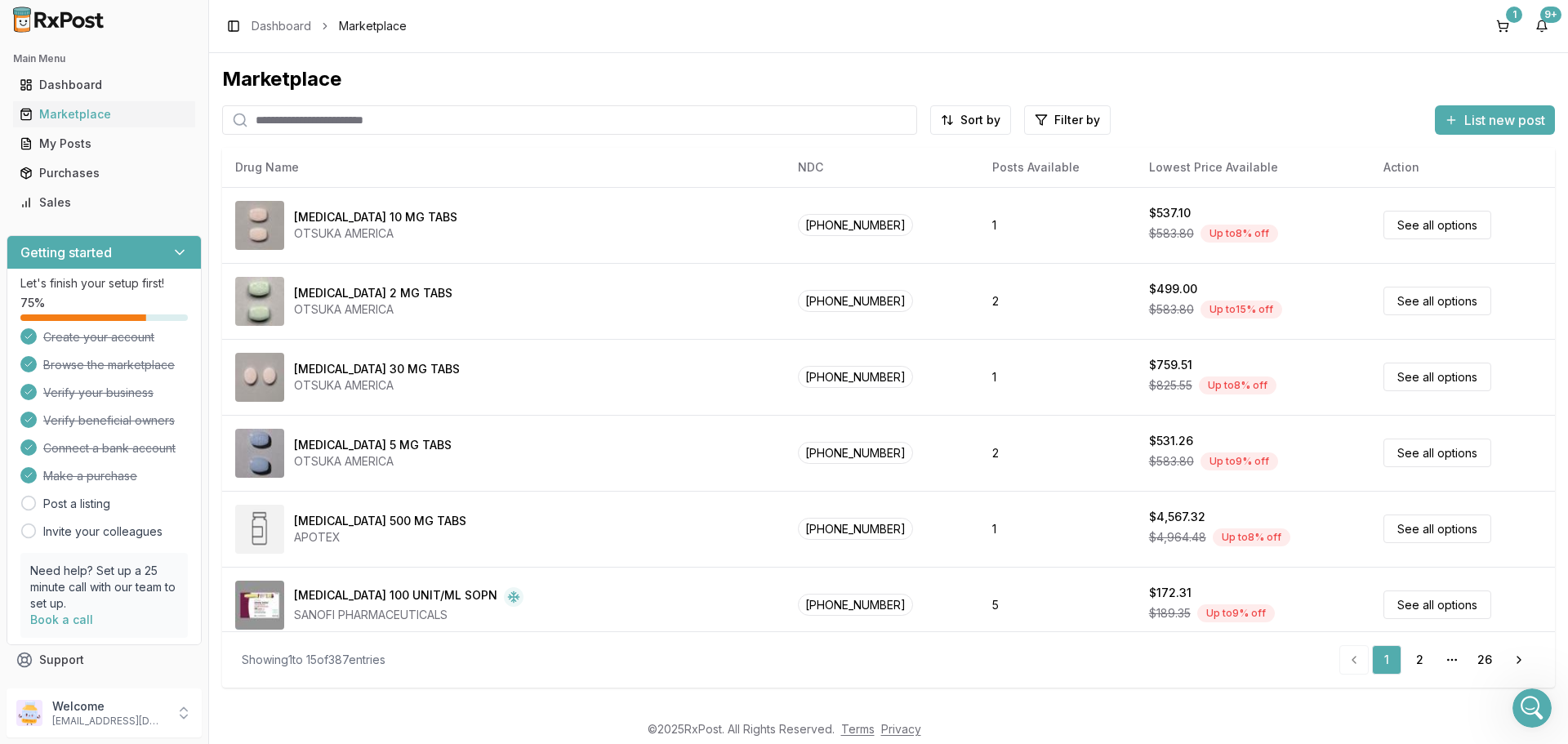
click at [387, 114] on input "search" at bounding box center [570, 120] width 695 height 30
type input "******"
